Goal: Task Accomplishment & Management: Manage account settings

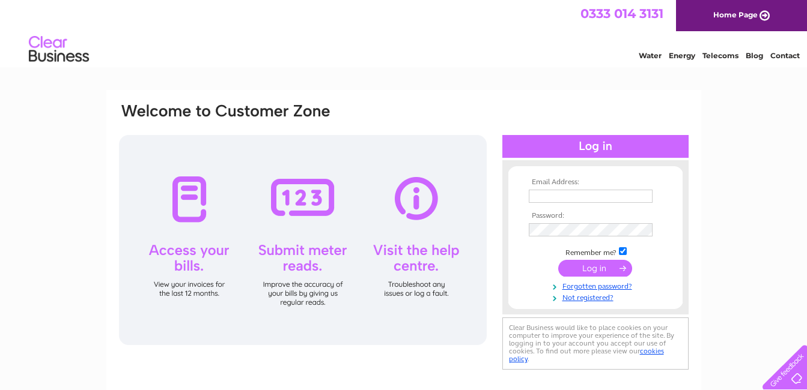
type input "utilities@bradleyhall.co.uk"
click at [587, 274] on input "submit" at bounding box center [595, 268] width 74 height 17
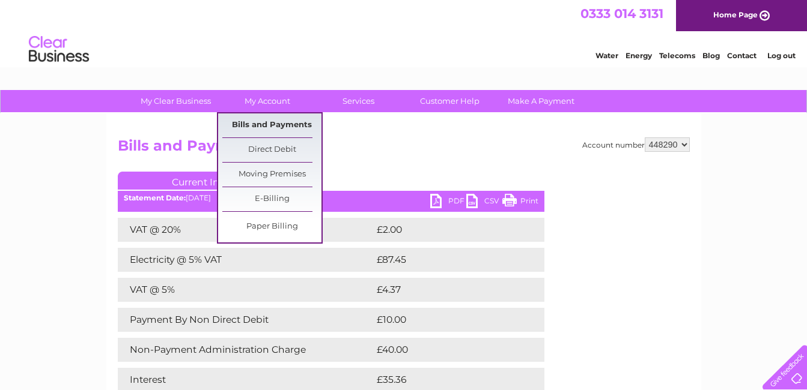
click at [277, 125] on link "Bills and Payments" at bounding box center [271, 126] width 99 height 24
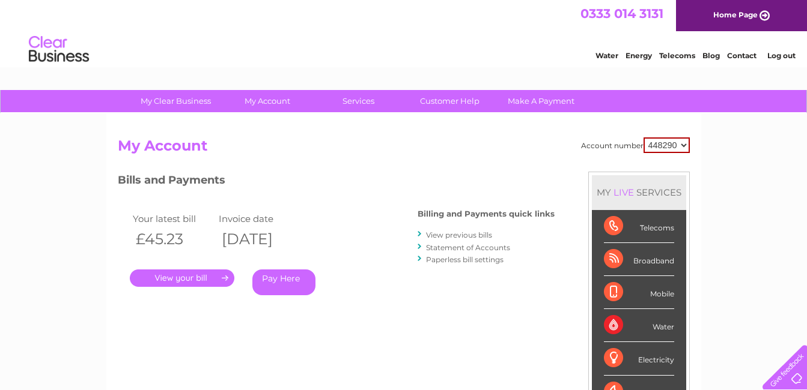
scroll to position [60, 0]
